Goal: Task Accomplishment & Management: Manage account settings

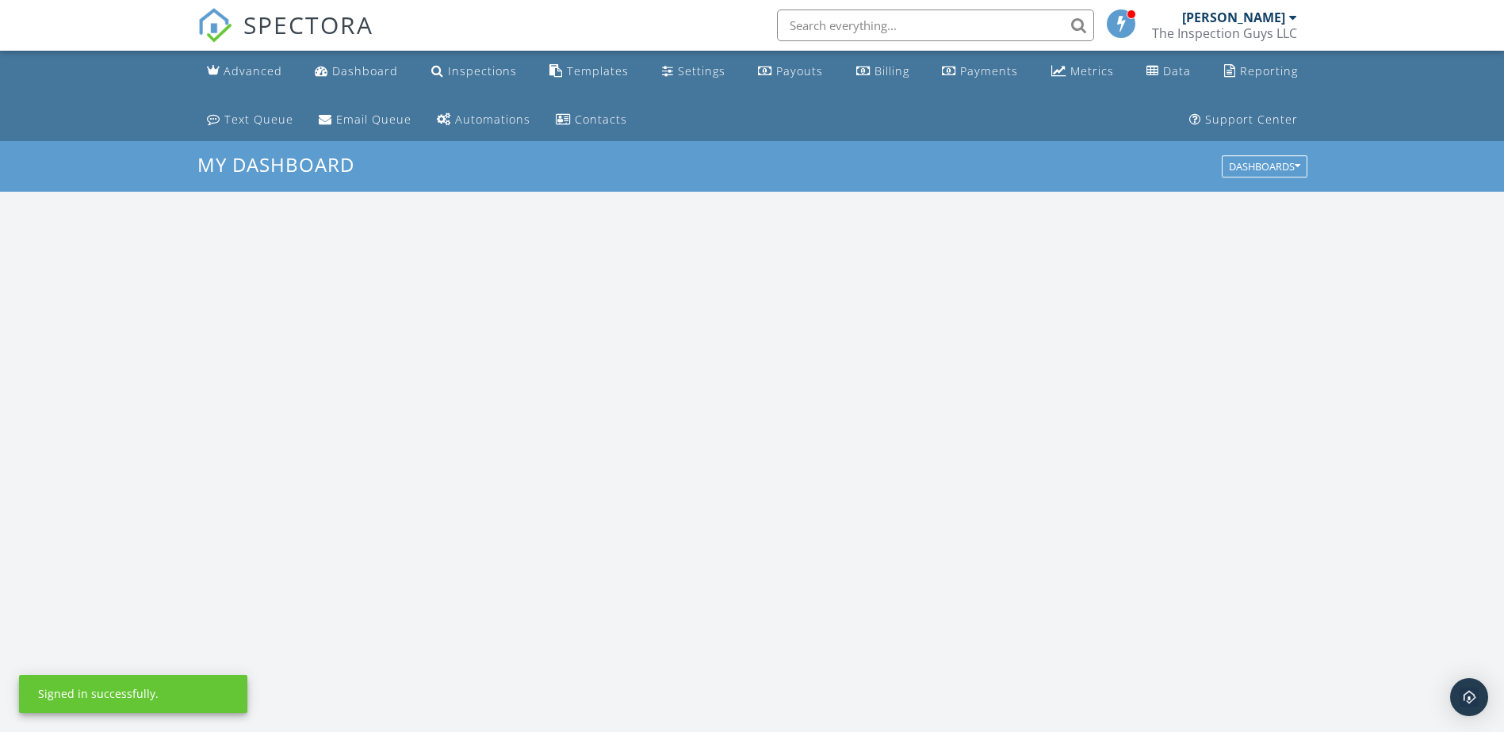
scroll to position [1467, 1528]
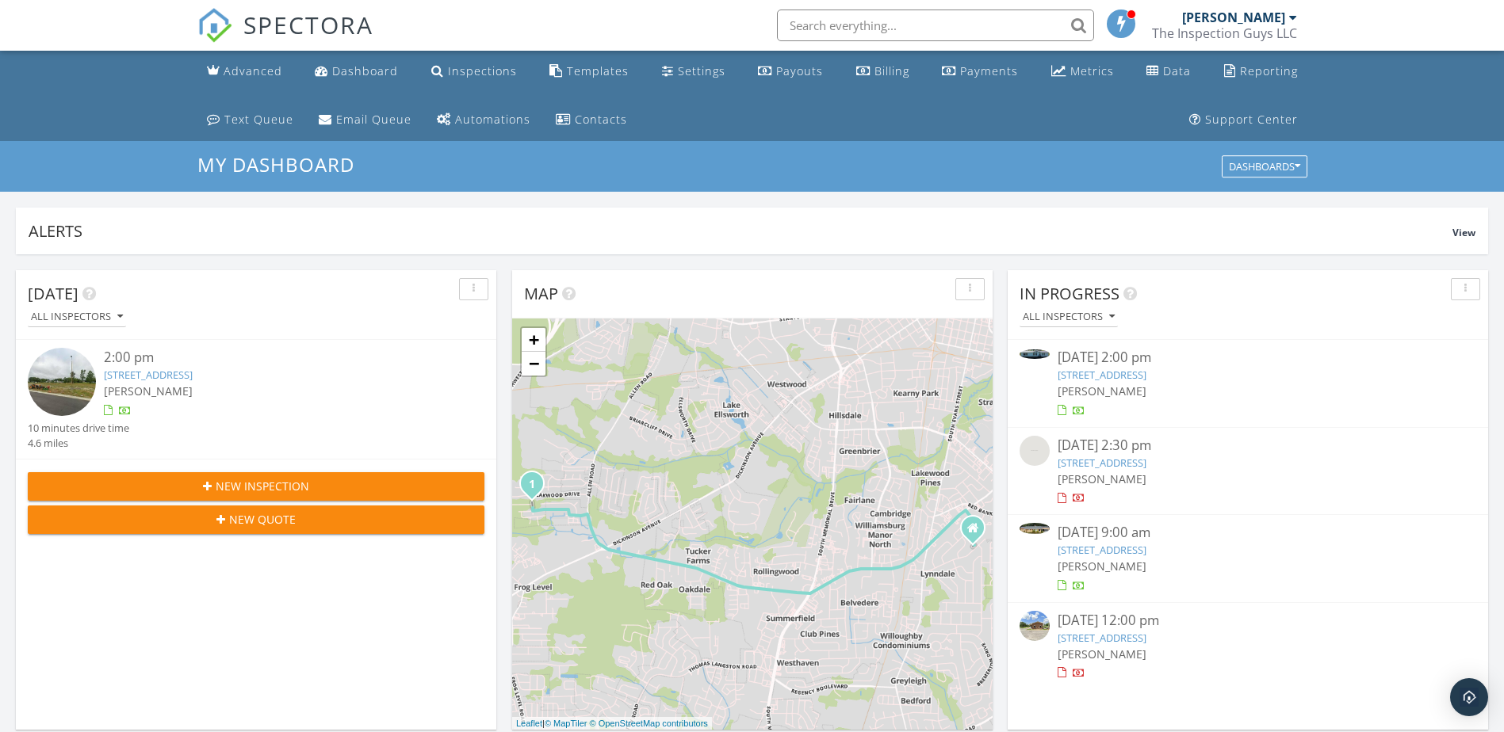
click at [1146, 548] on link "2051 US-13, Farmville, NC 27828" at bounding box center [1101, 550] width 89 height 14
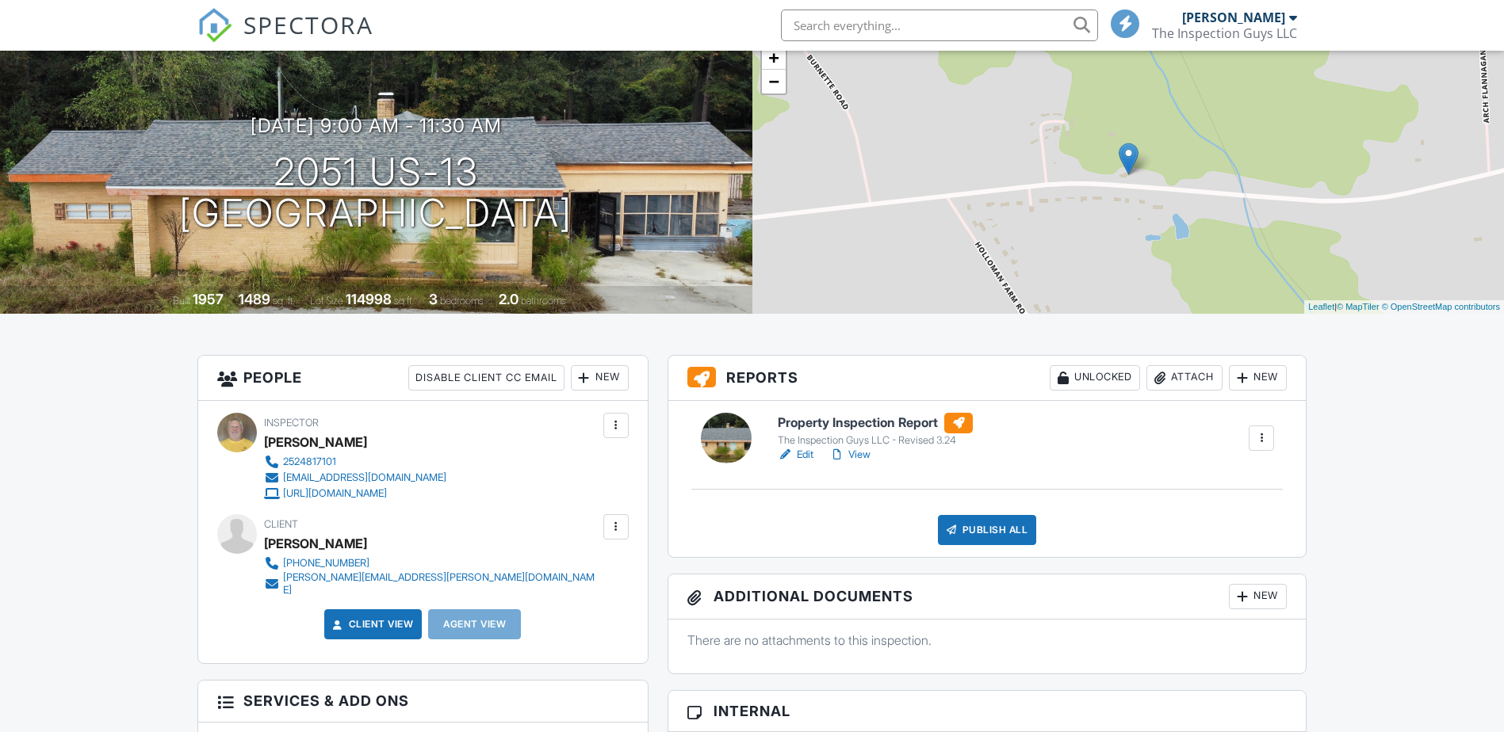
click at [798, 453] on link "Edit" at bounding box center [796, 455] width 36 height 16
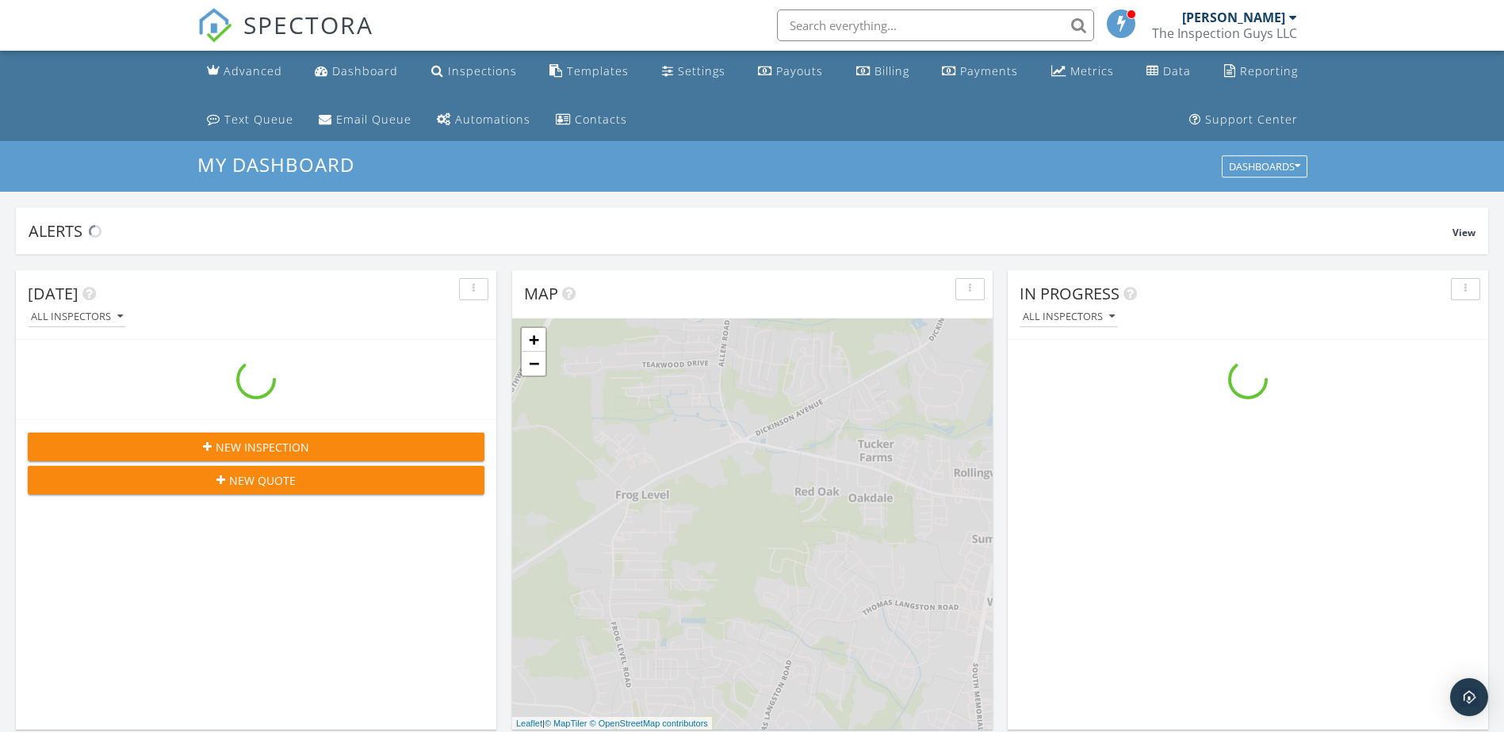
scroll to position [1467, 1528]
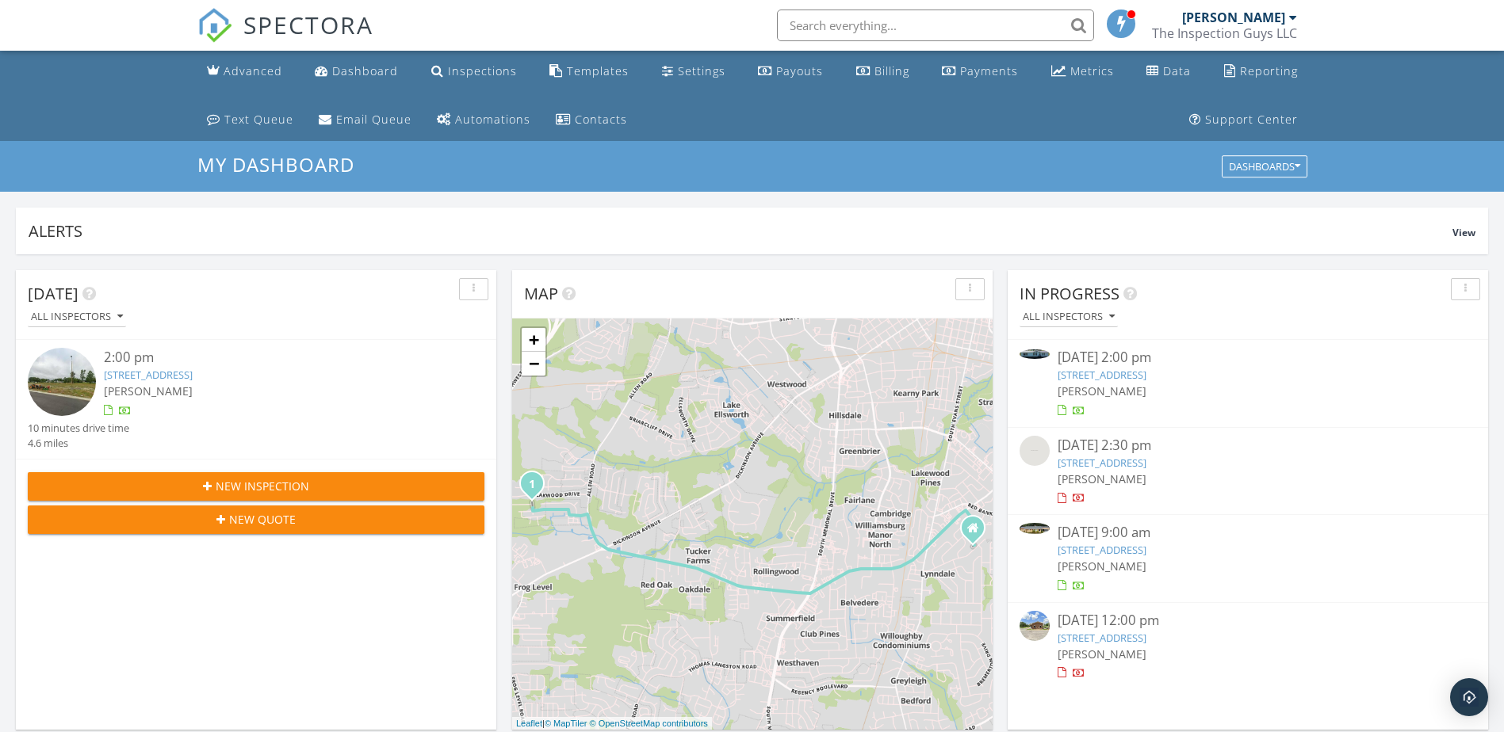
click at [896, 23] on input "text" at bounding box center [935, 26] width 317 height 32
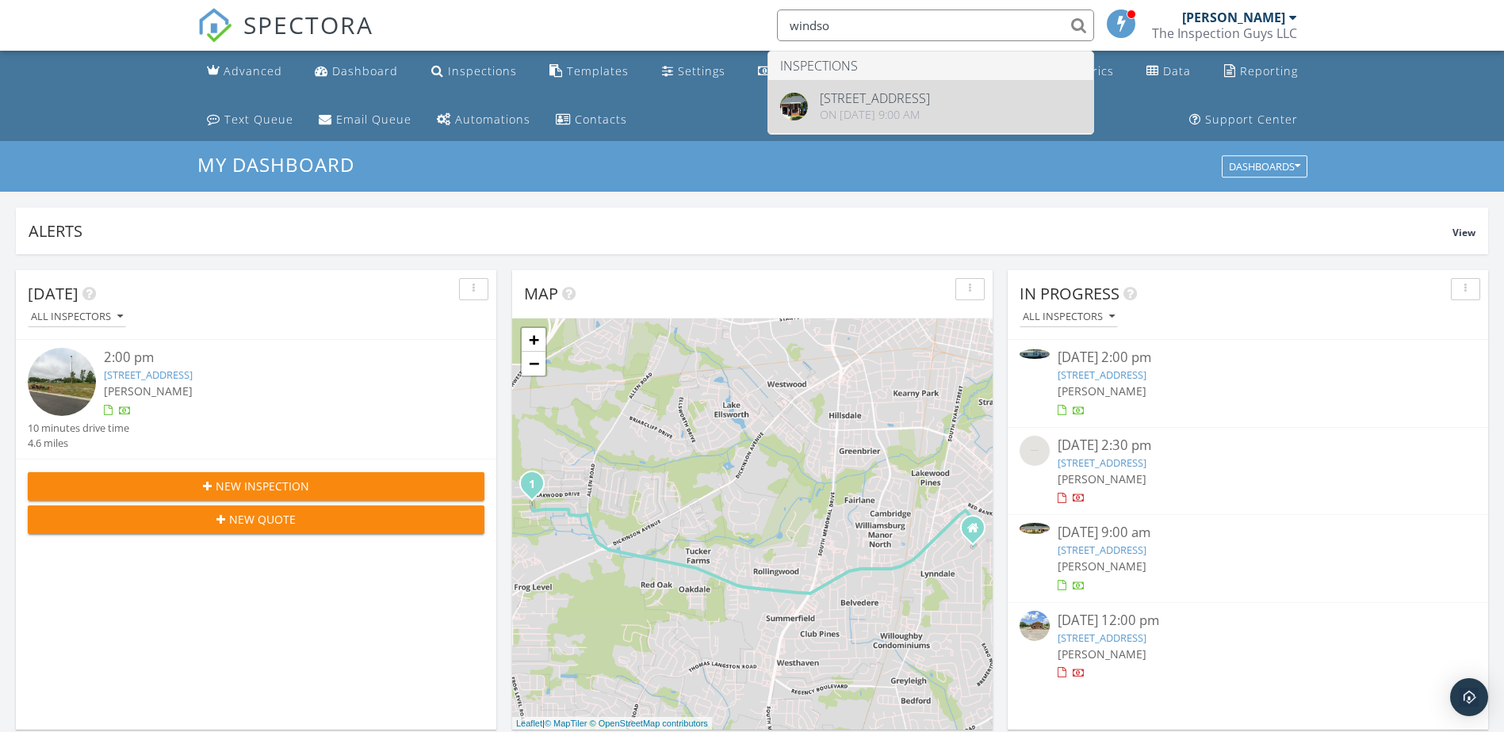
type input "windso"
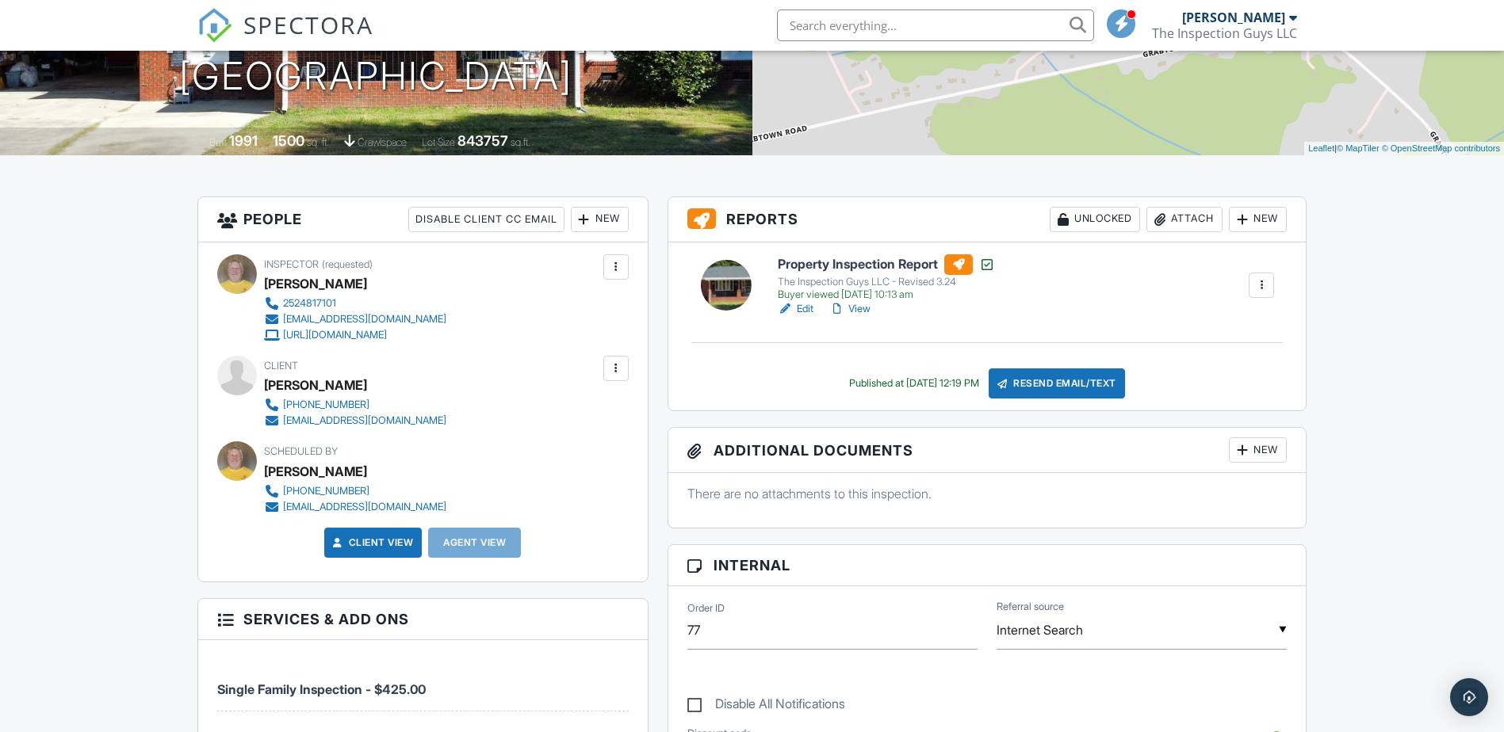
click at [809, 305] on link "Edit" at bounding box center [796, 309] width 36 height 16
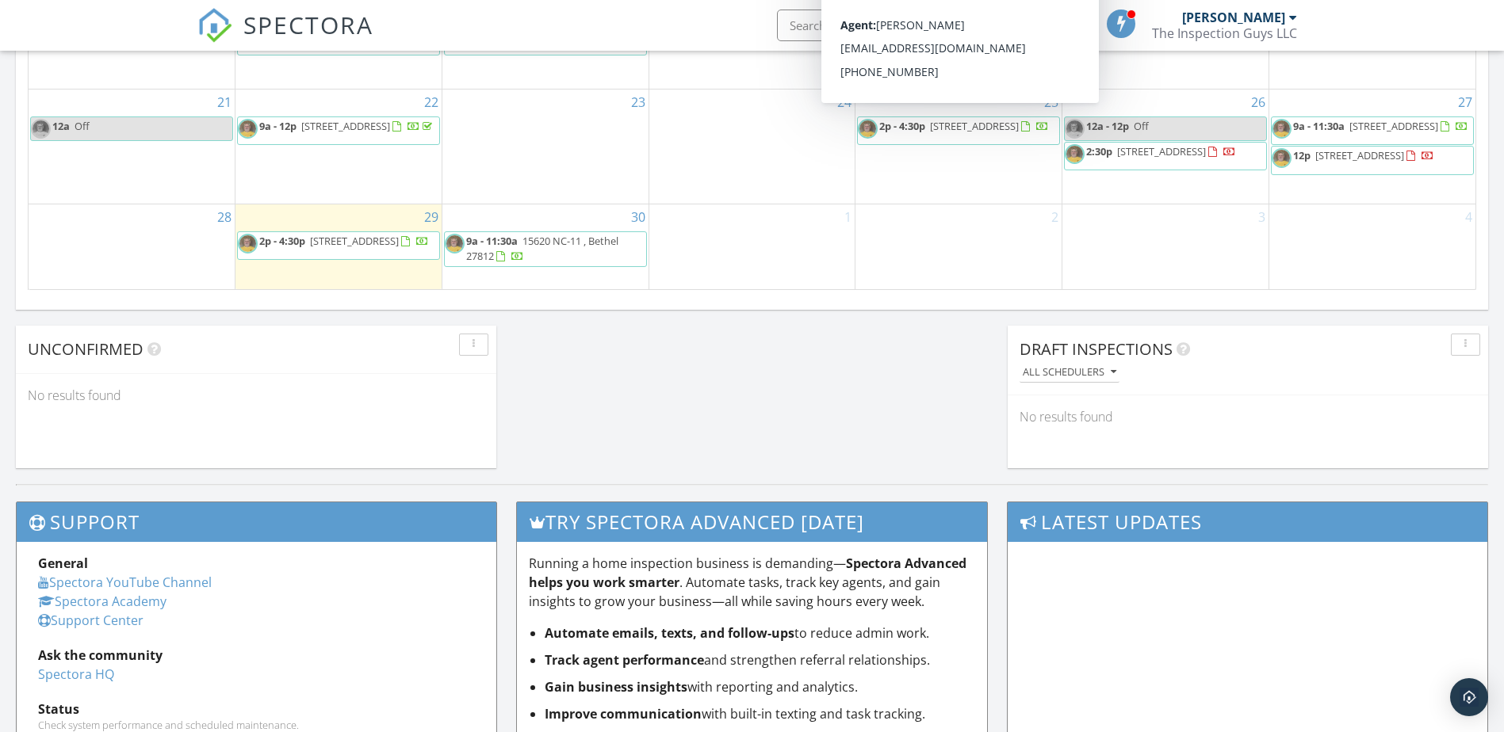
scroll to position [1000, 0]
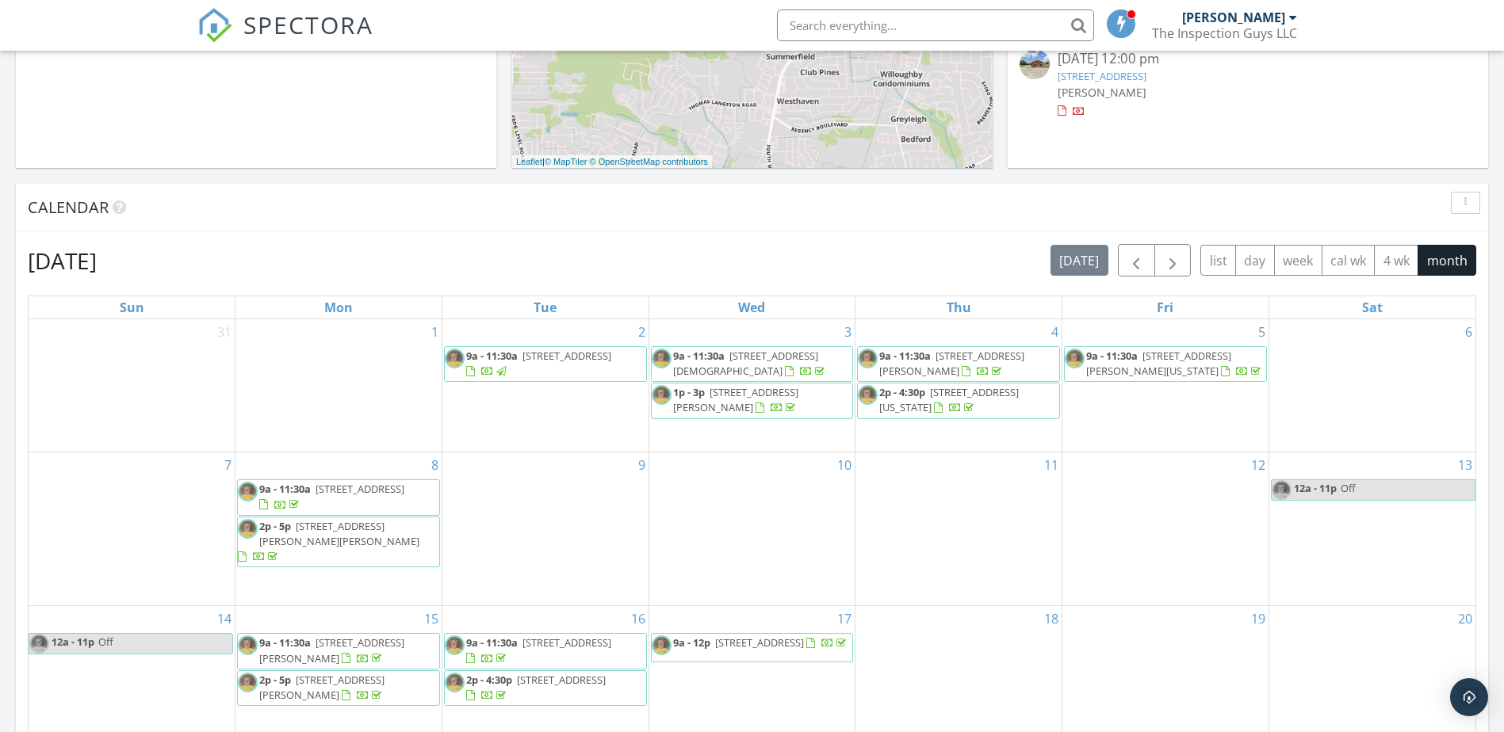
scroll to position [713, 0]
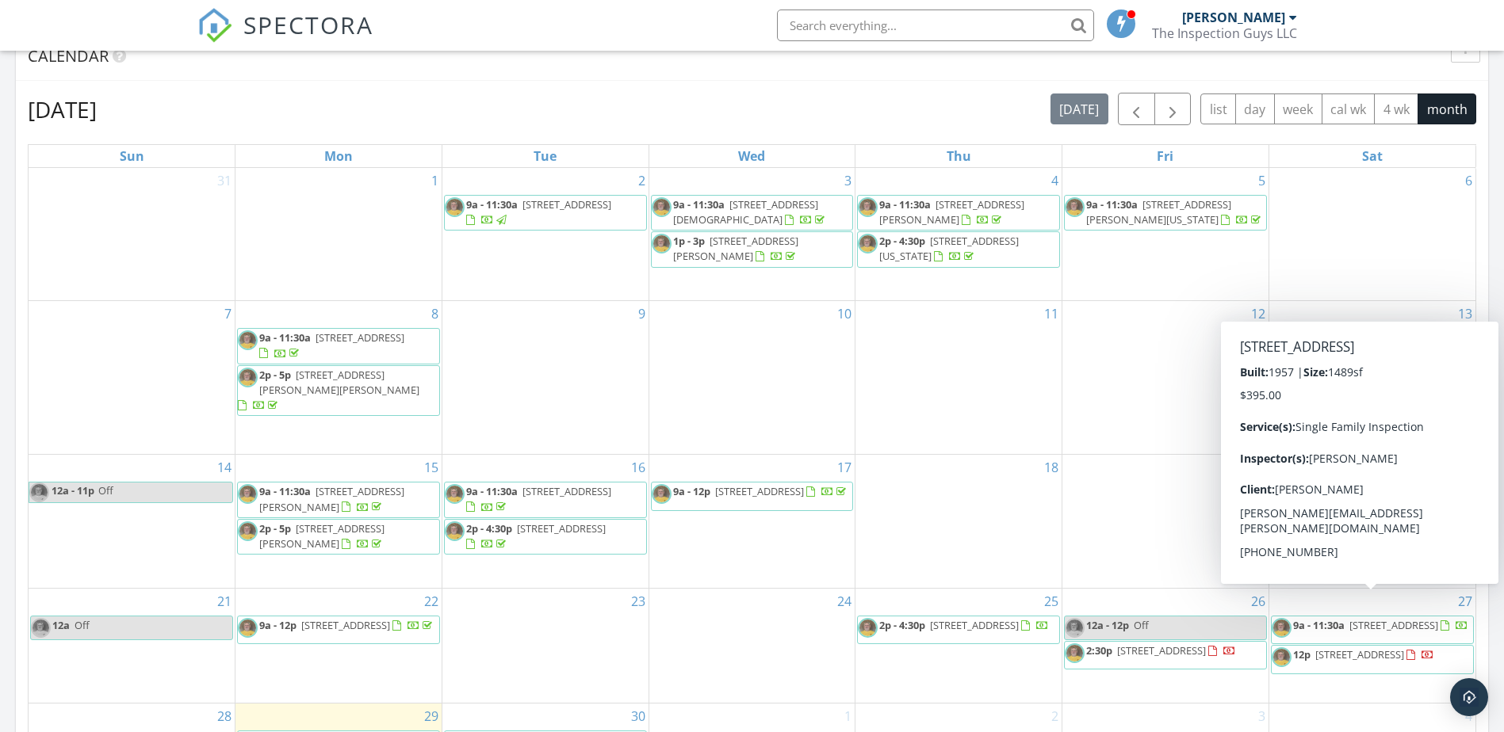
click at [1366, 618] on span "[STREET_ADDRESS]" at bounding box center [1393, 625] width 89 height 14
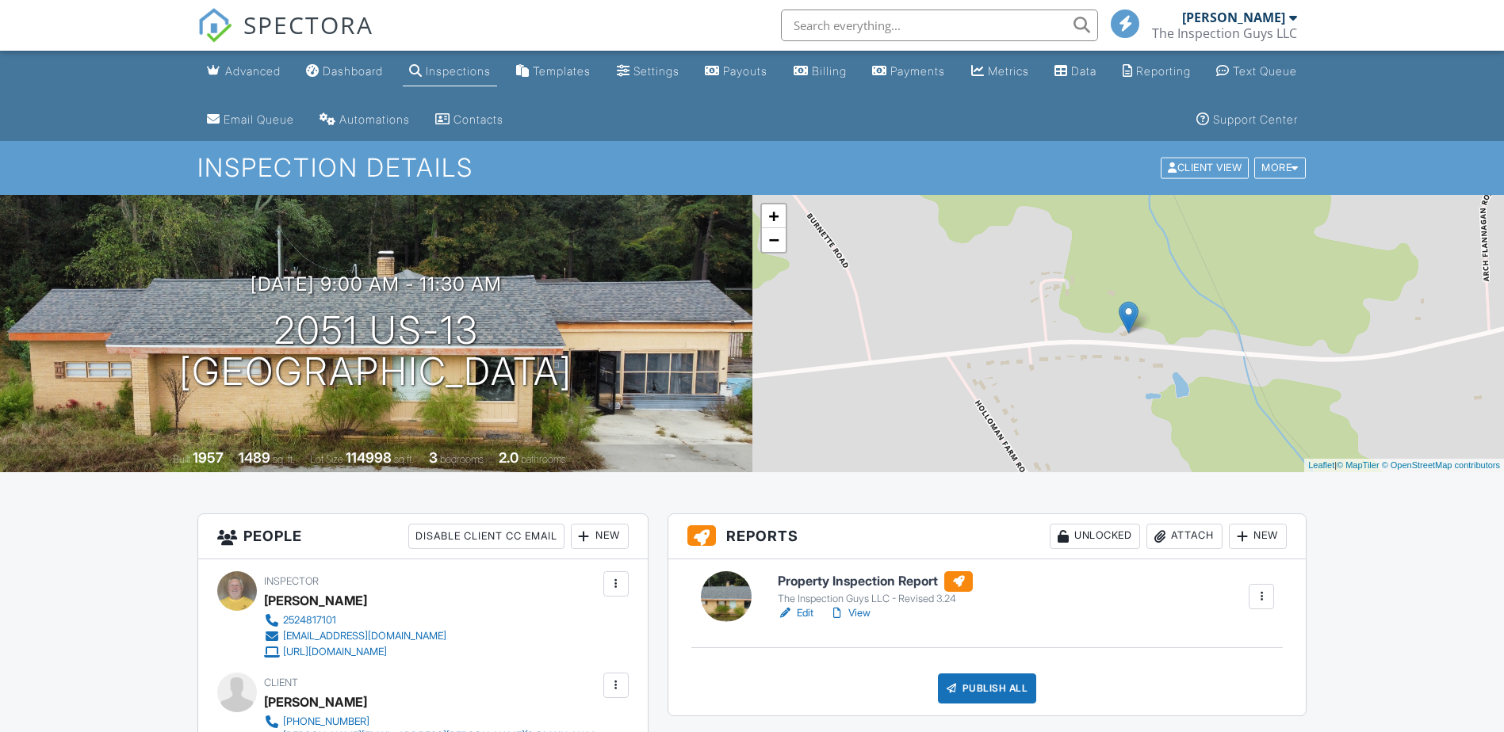
click at [866, 610] on link "View" at bounding box center [849, 614] width 41 height 16
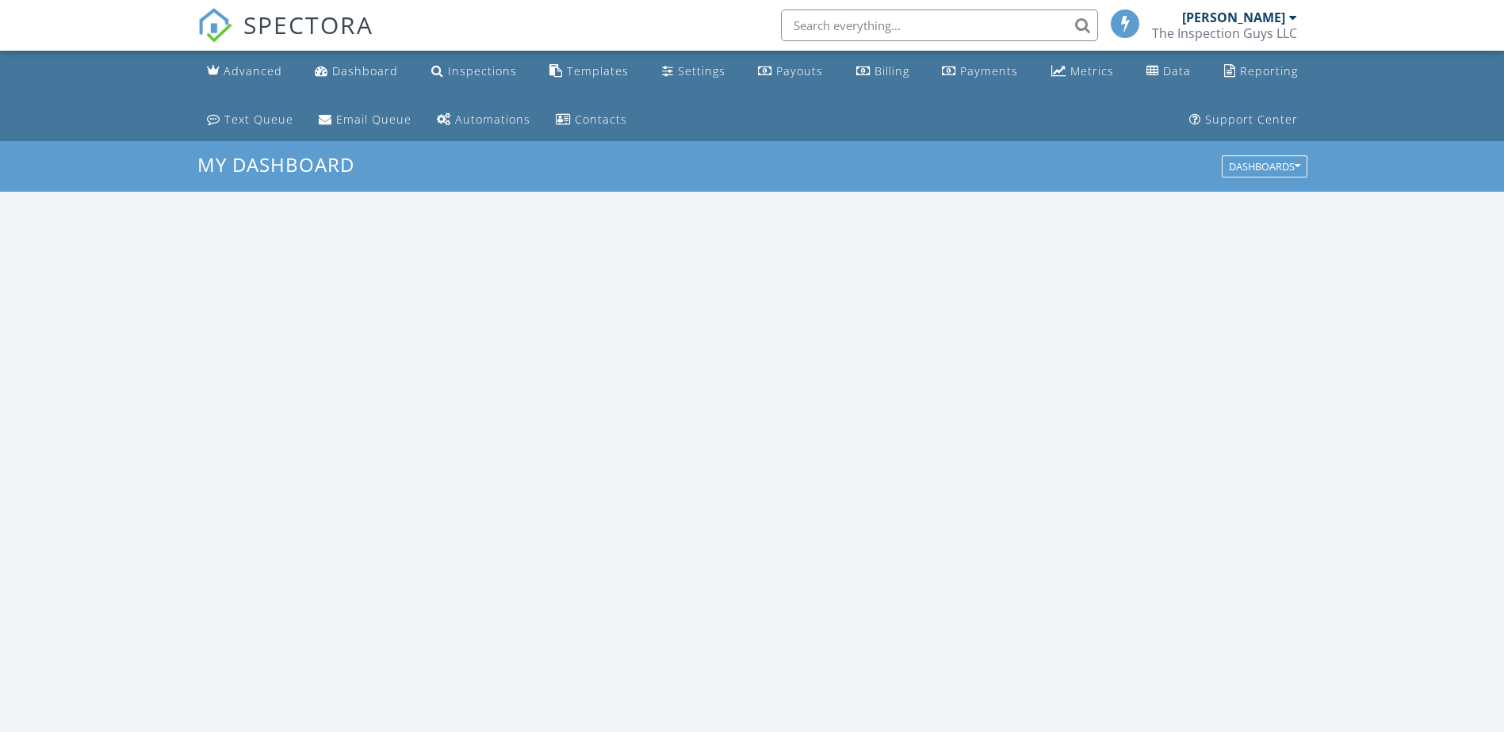
scroll to position [1467, 1528]
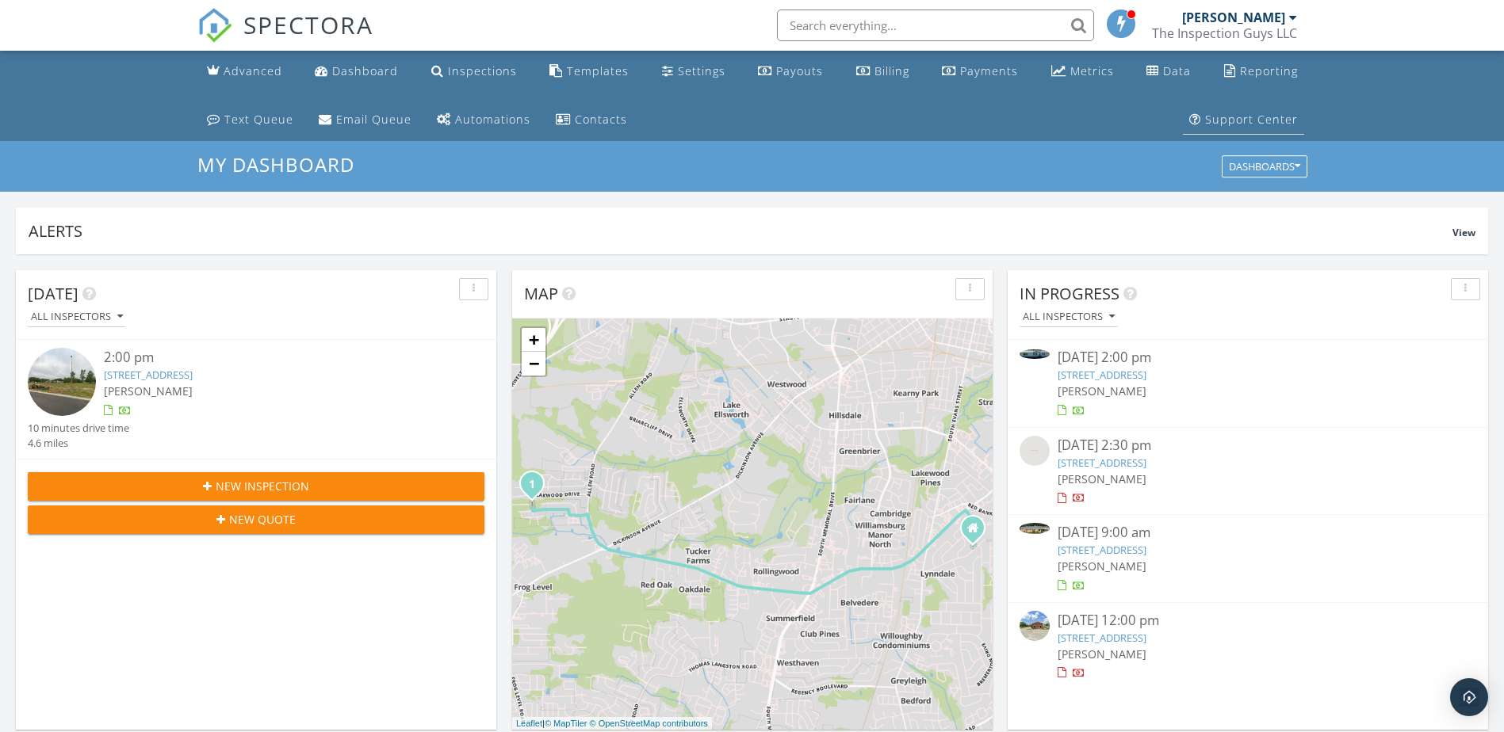
click at [1265, 120] on div "Support Center" at bounding box center [1251, 119] width 93 height 15
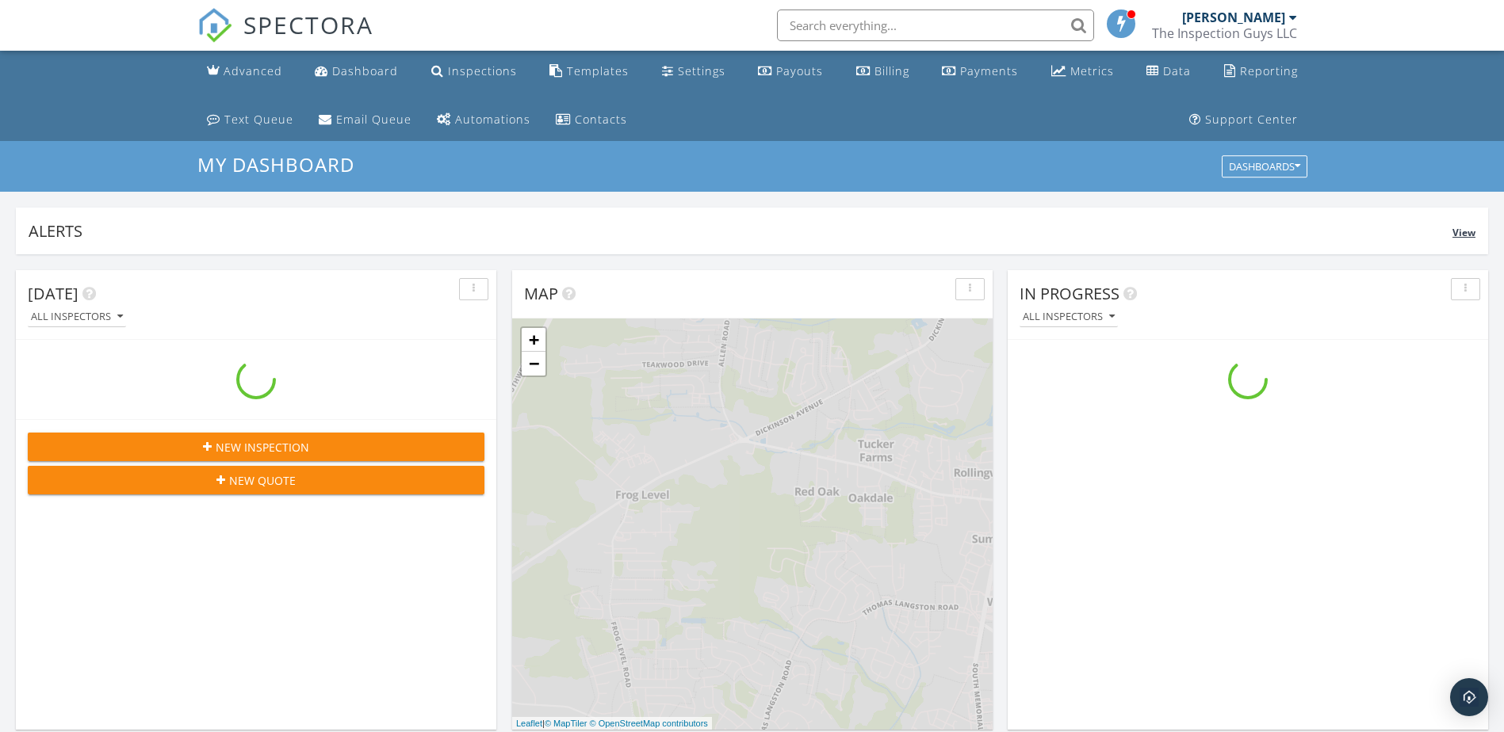
scroll to position [1467, 1528]
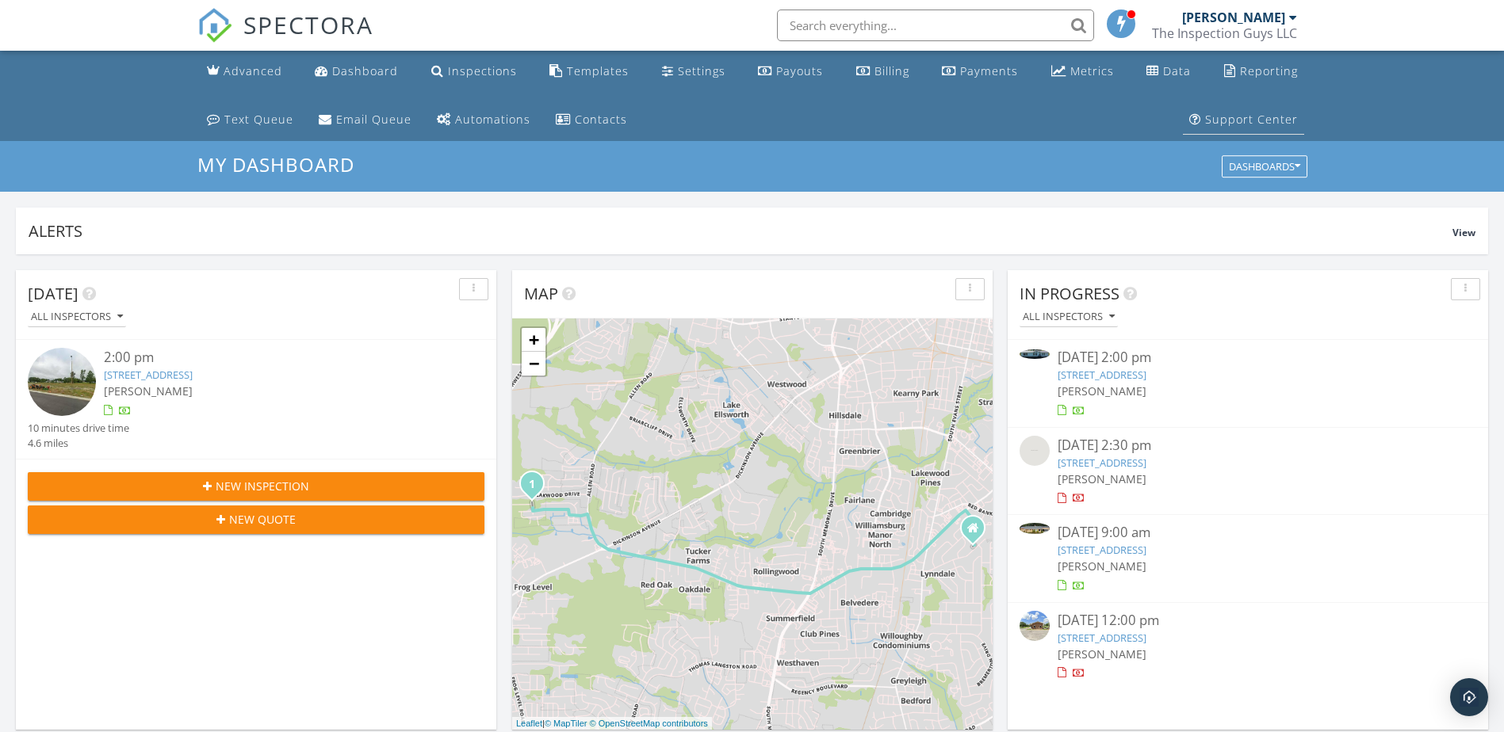
click at [1229, 121] on div "Support Center" at bounding box center [1251, 119] width 93 height 15
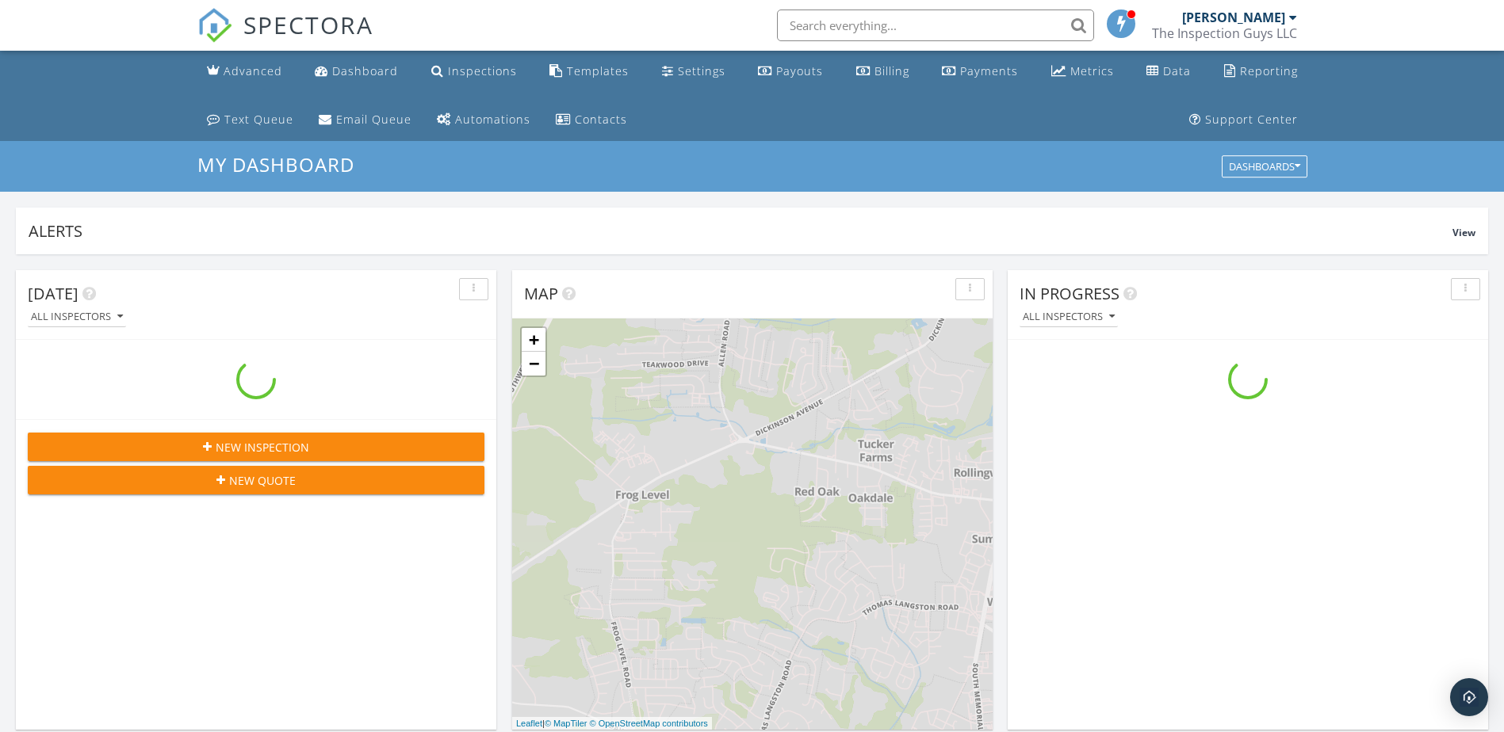
scroll to position [1467, 1528]
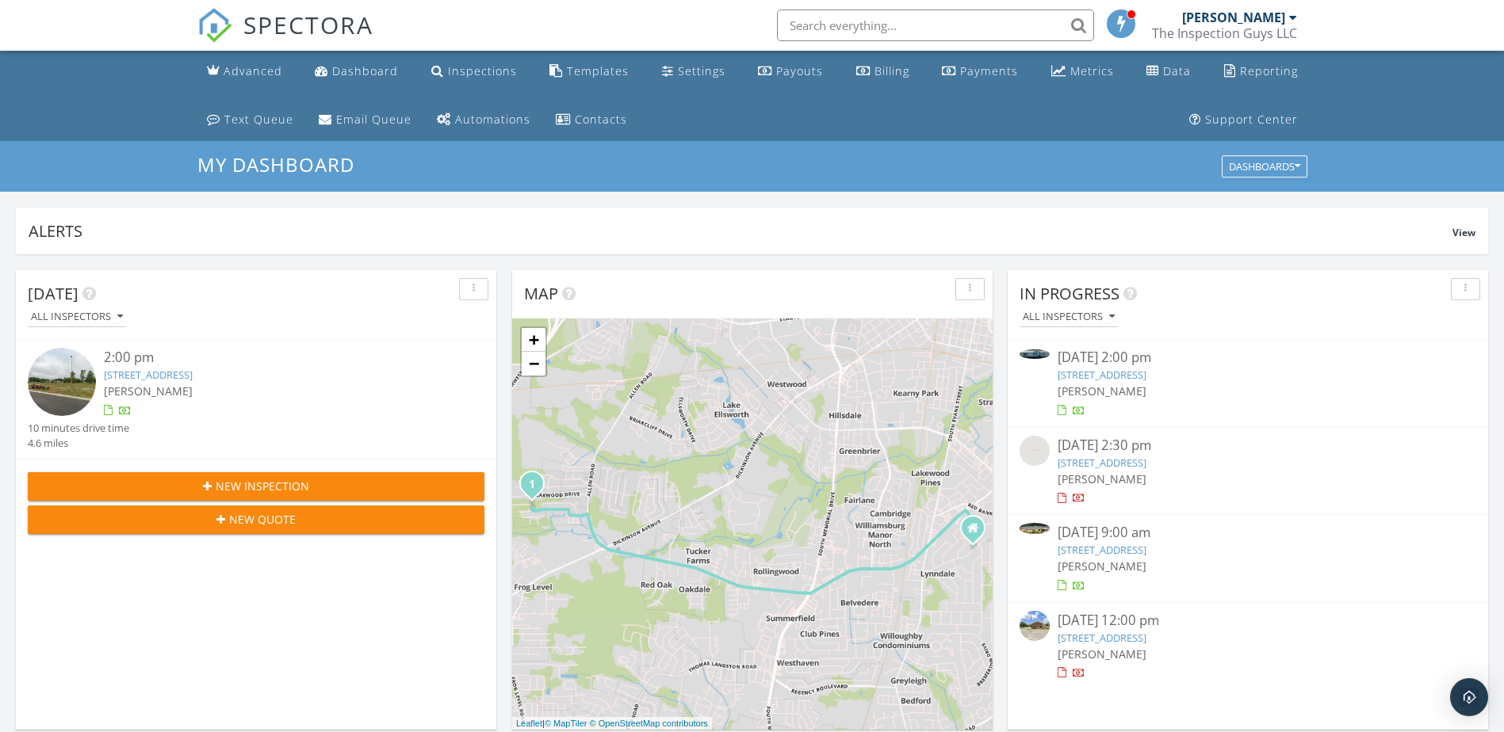
click at [1084, 553] on link "[STREET_ADDRESS]" at bounding box center [1101, 550] width 89 height 14
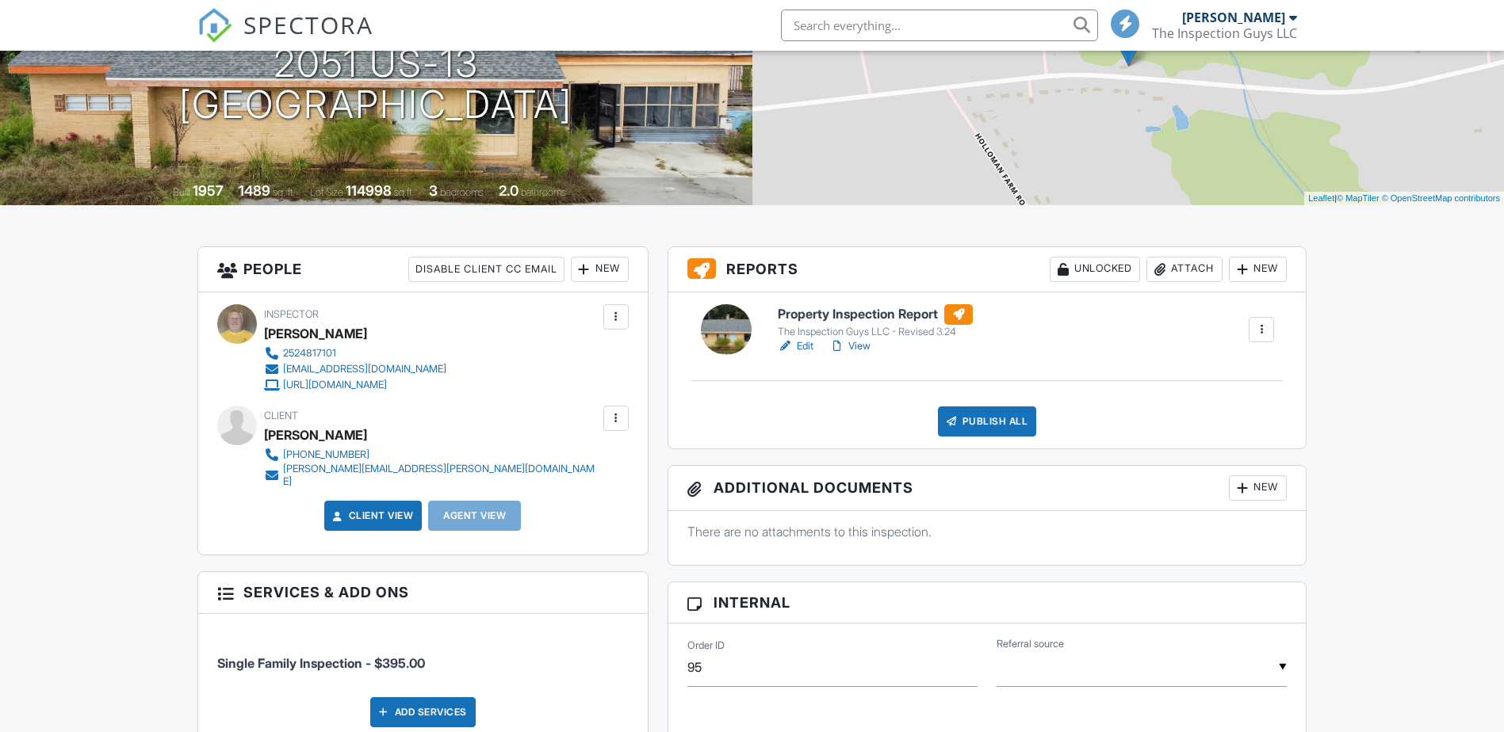
scroll to position [317, 0]
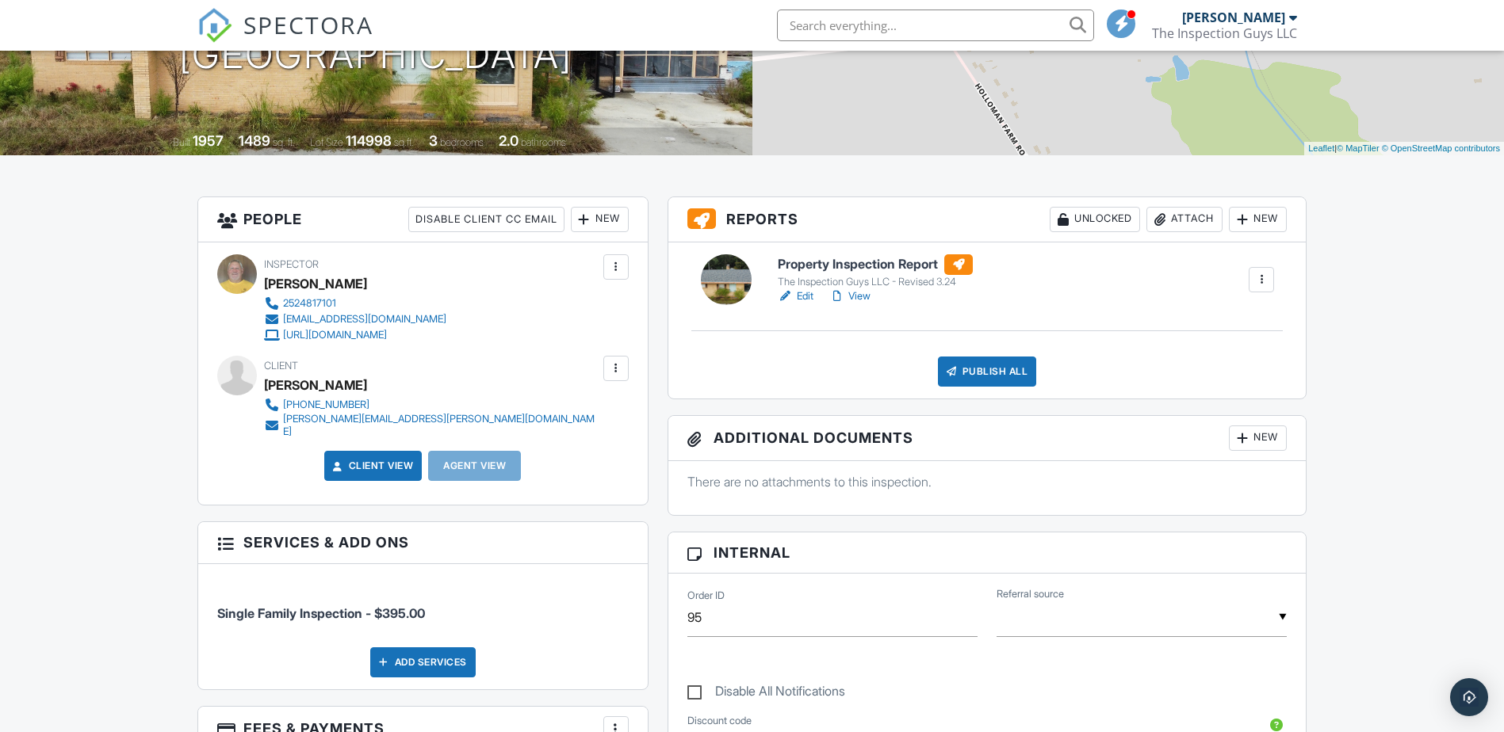
click at [809, 292] on link "Edit" at bounding box center [796, 297] width 36 height 16
